Goal: Information Seeking & Learning: Learn about a topic

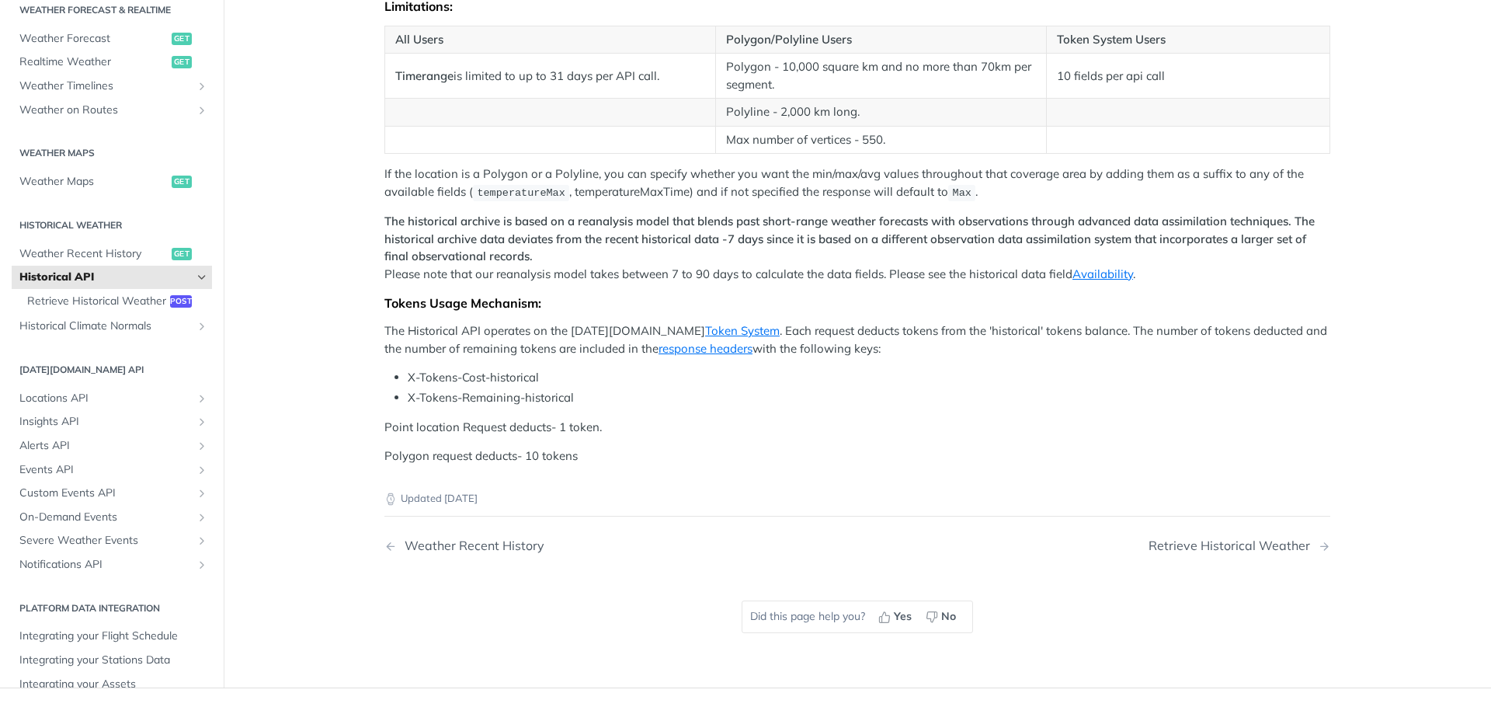
scroll to position [650, 0]
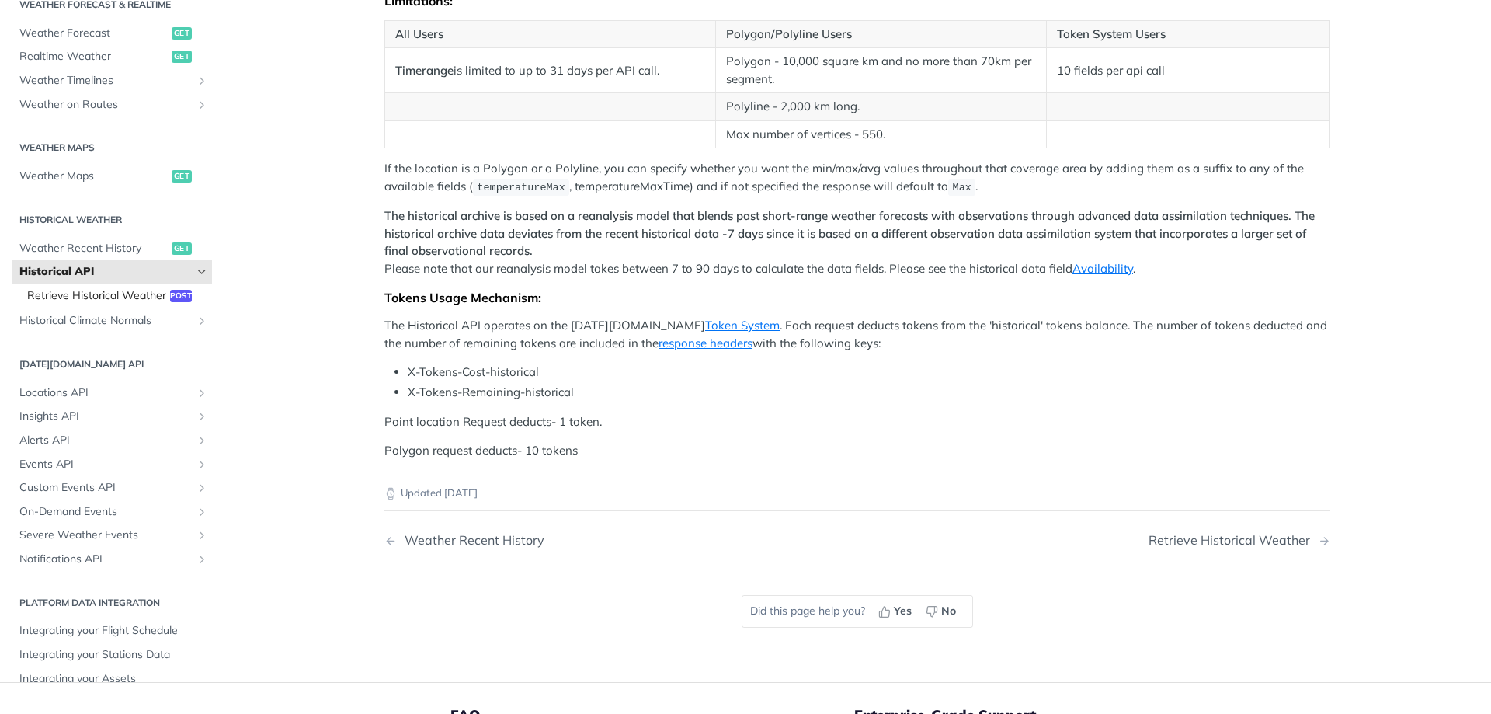
click at [88, 303] on span "Retrieve Historical Weather" at bounding box center [96, 295] width 139 height 16
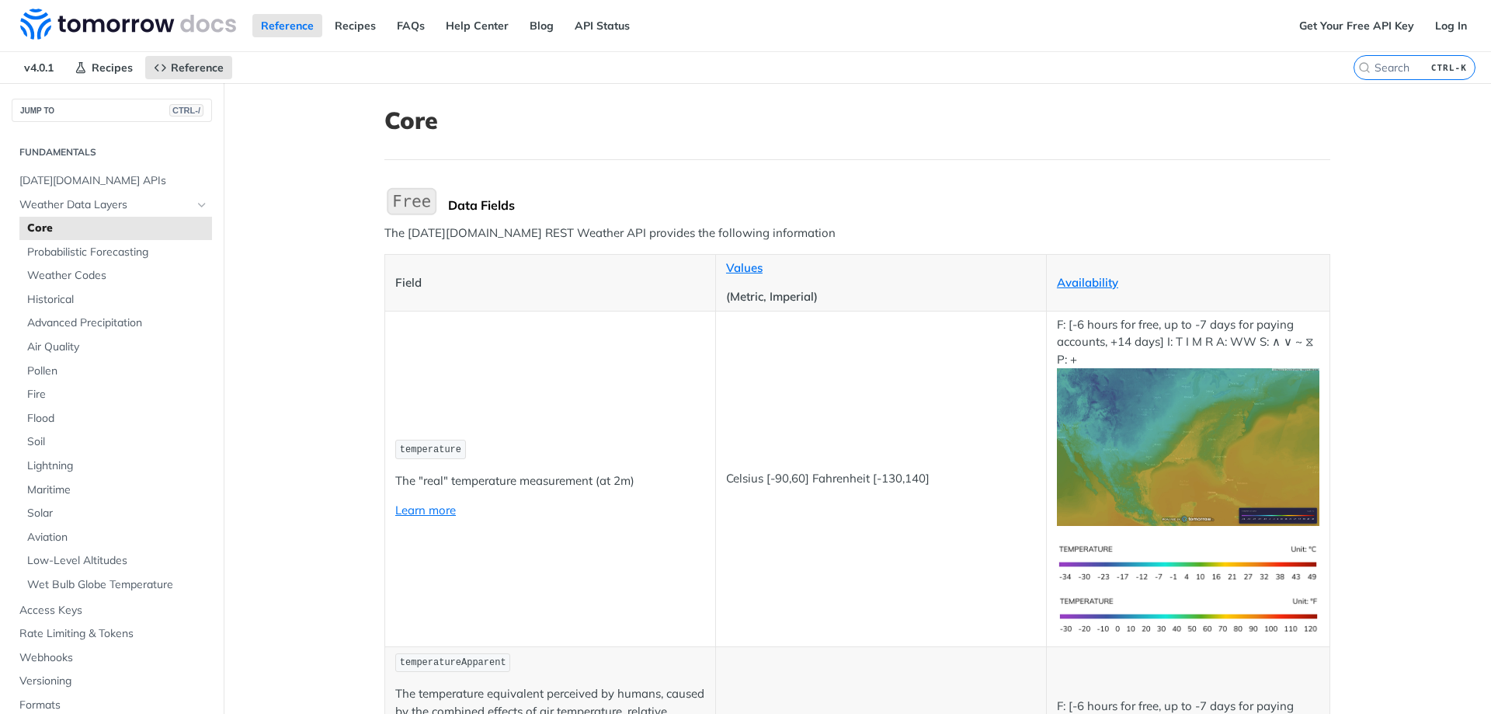
click at [551, 335] on td "temperature The "real" temperature measurement (at 2m) Learn more" at bounding box center [550, 478] width 331 height 335
click at [395, 206] on img "Expand image" at bounding box center [411, 201] width 54 height 33
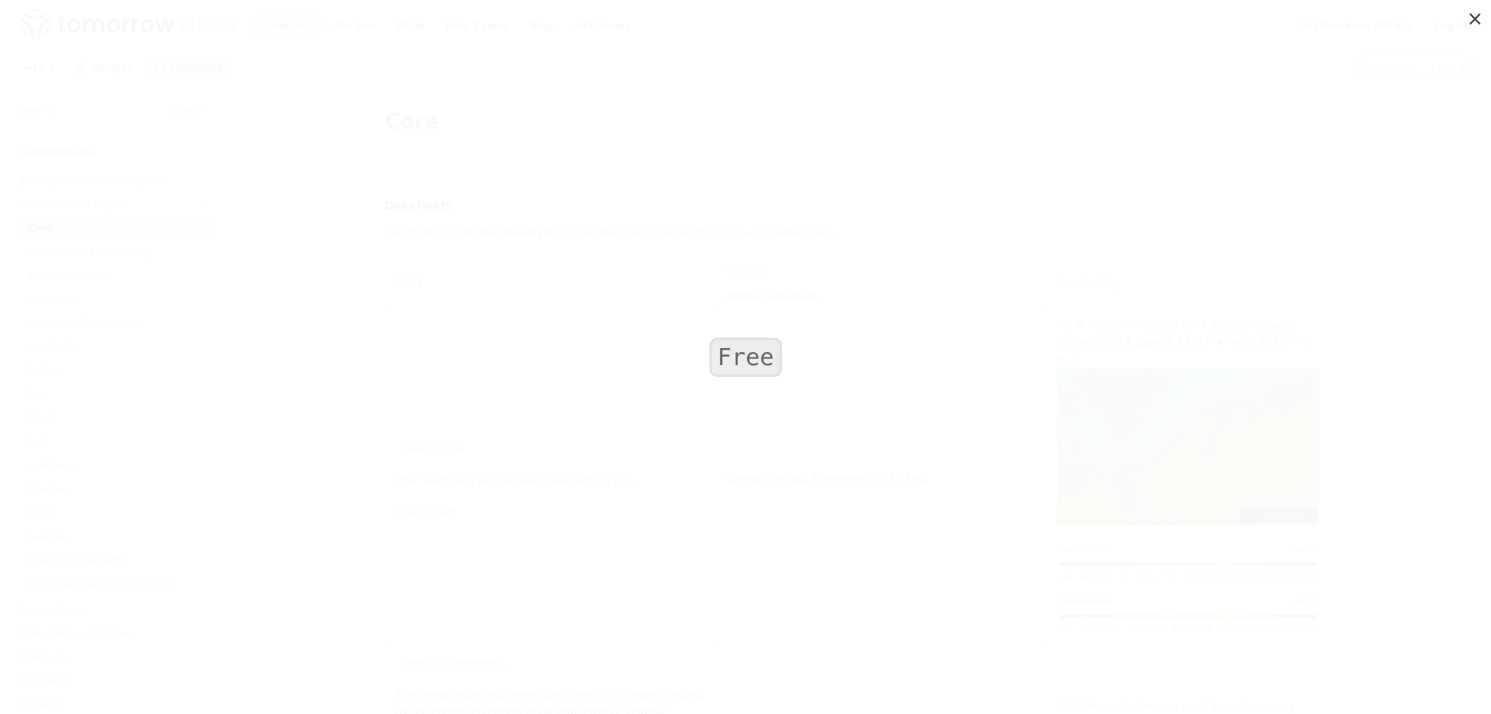
click at [630, 321] on span "Collapse image" at bounding box center [745, 357] width 1491 height 714
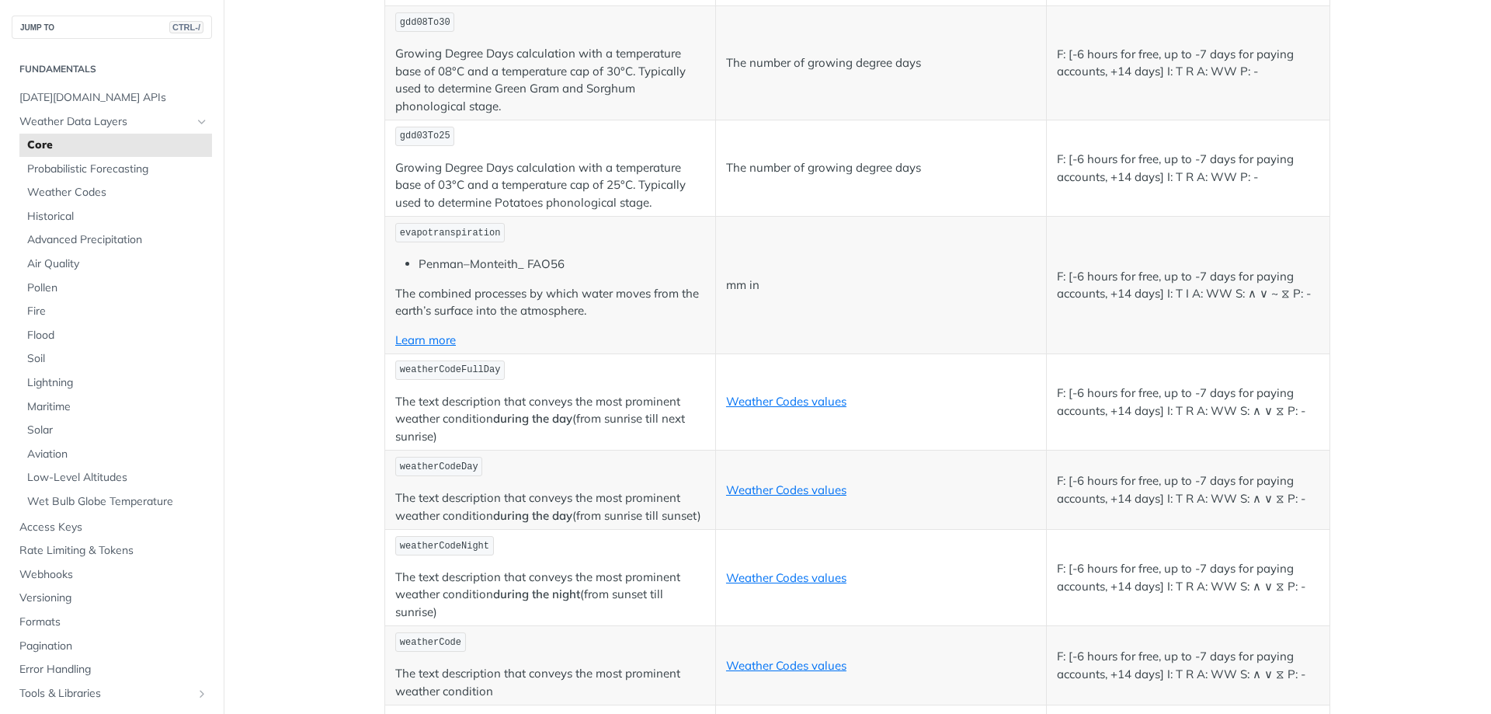
scroll to position [7443, 0]
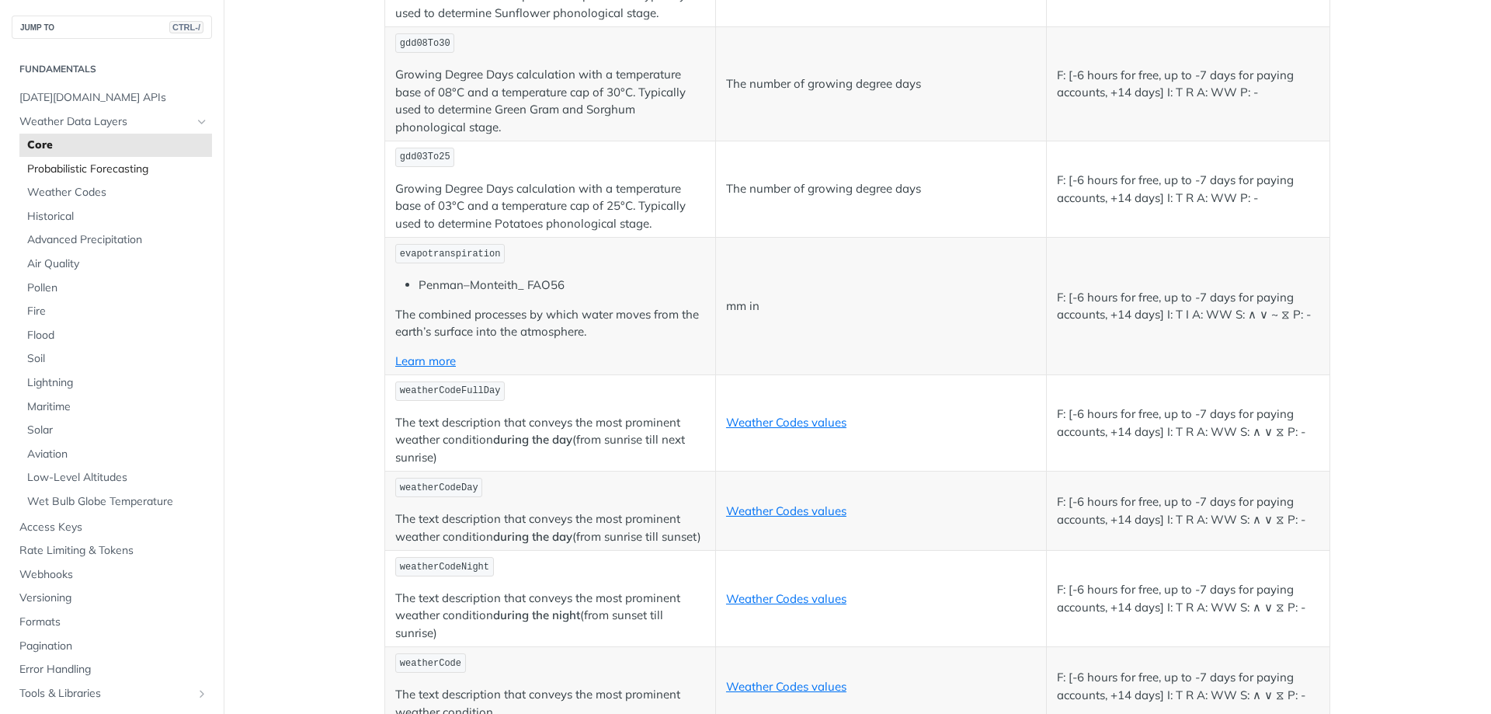
click at [61, 171] on span "Probabilistic Forecasting" at bounding box center [117, 170] width 181 height 16
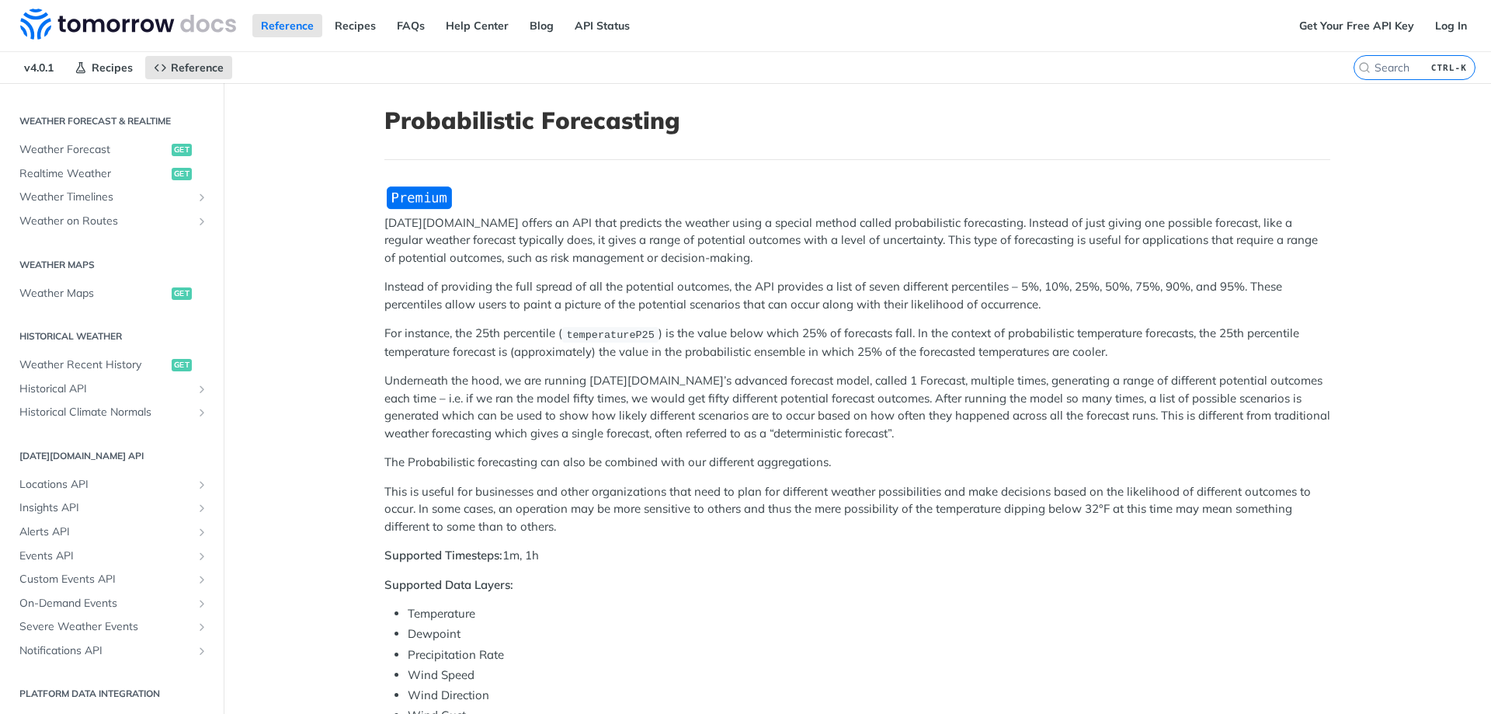
scroll to position [700, 0]
